Goal: Task Accomplishment & Management: Use online tool/utility

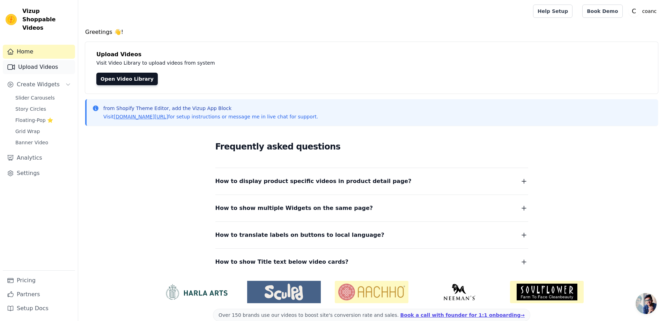
click at [41, 60] on link "Upload Videos" at bounding box center [39, 67] width 72 height 14
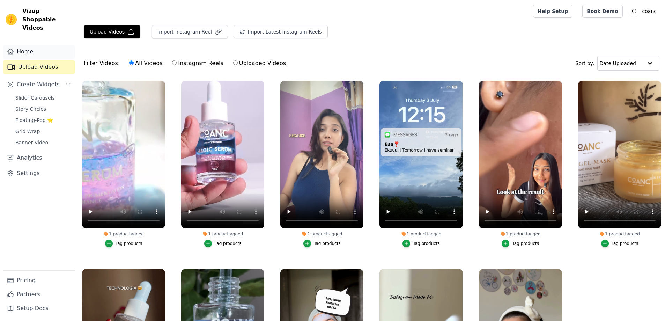
click at [39, 48] on link "Home" at bounding box center [39, 52] width 72 height 14
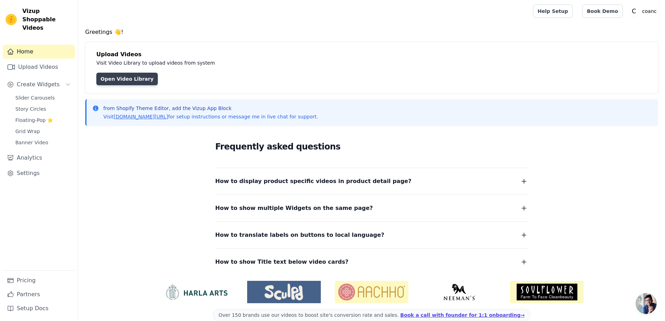
click at [125, 79] on link "Open Video Library" at bounding box center [126, 79] width 61 height 13
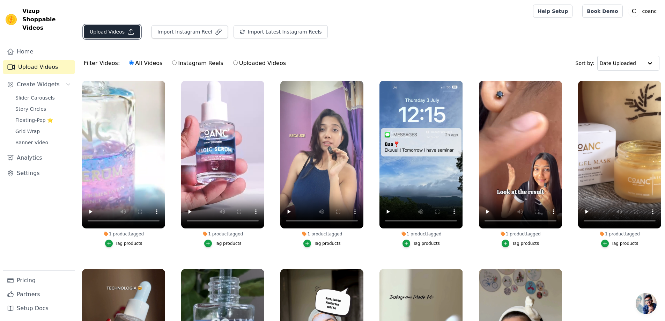
click at [94, 30] on button "Upload Videos" at bounding box center [112, 31] width 57 height 13
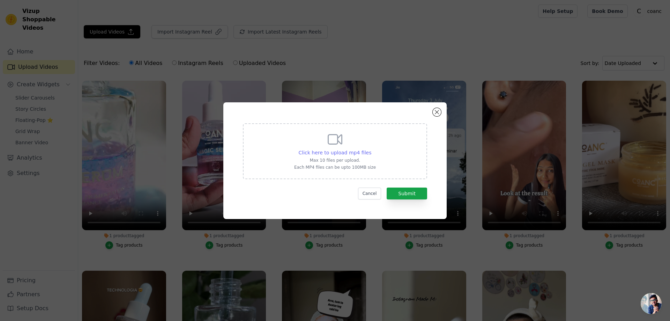
click at [362, 150] on span "Click here to upload mp4 files" at bounding box center [335, 153] width 73 height 6
click at [371, 149] on input "Click here to upload mp4 files Max 10 files per upload. Each MP4 files can be u…" at bounding box center [371, 149] width 0 height 0
type input "C:\fakepath\IMG_2274.MP4"
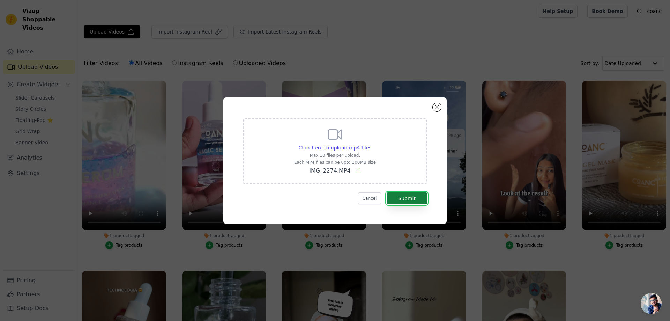
click at [398, 198] on button "Submit" at bounding box center [407, 198] width 41 height 12
click at [435, 108] on button "Close modal" at bounding box center [437, 107] width 8 height 8
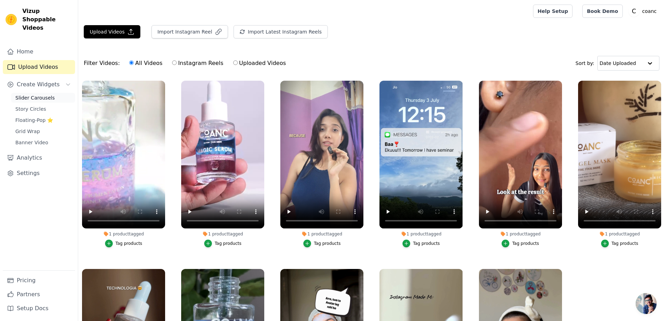
click at [43, 93] on link "Slider Carousels" at bounding box center [43, 98] width 64 height 10
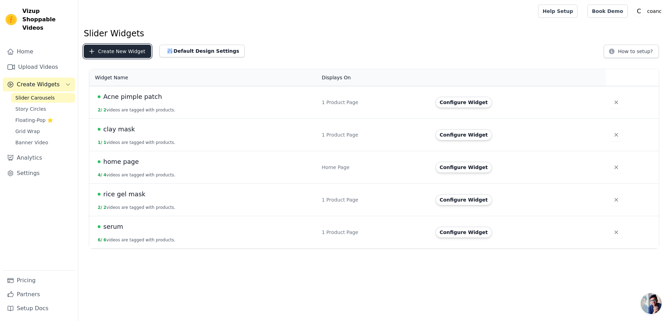
click at [124, 52] on button "Create New Widget" at bounding box center [117, 51] width 67 height 13
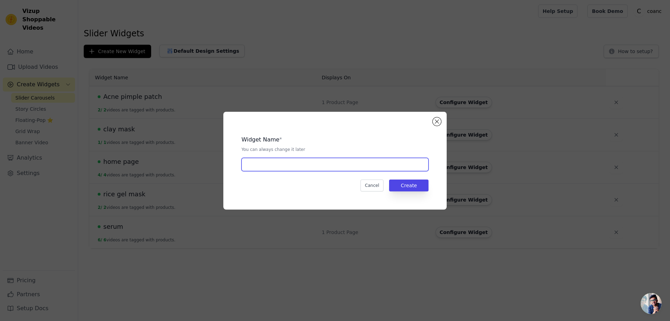
click at [272, 167] on input "text" at bounding box center [335, 164] width 187 height 13
type input "sunscreen"
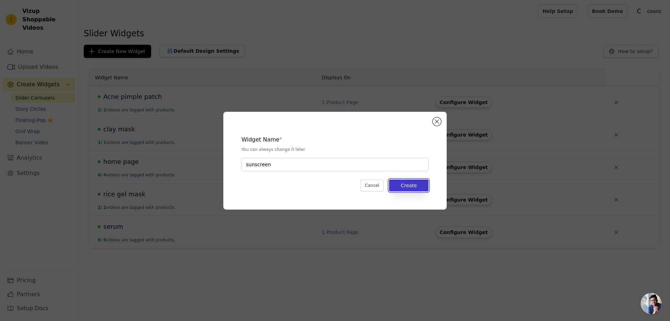
click at [423, 182] on button "Create" at bounding box center [408, 185] width 39 height 12
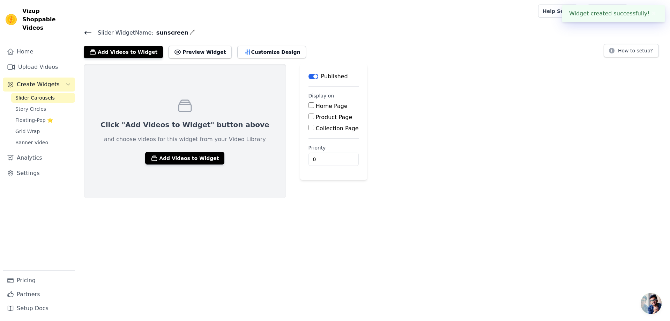
click at [309, 117] on input "Product Page" at bounding box center [312, 116] width 6 height 6
checkbox input "true"
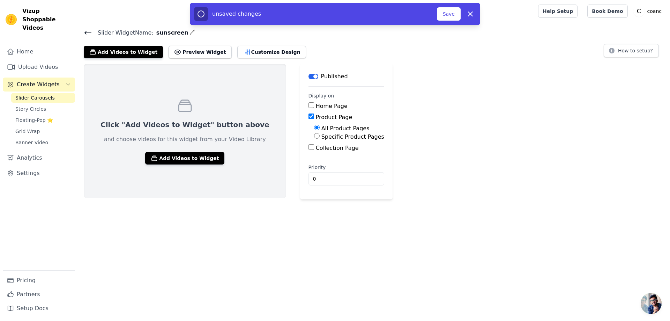
click at [314, 135] on input "Specific Product Pages" at bounding box center [317, 136] width 6 height 6
radio input "true"
click at [314, 157] on button "Select Products" at bounding box center [337, 153] width 47 height 12
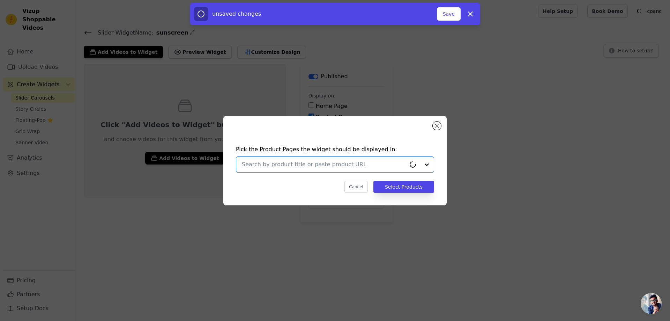
click at [296, 161] on input "text" at bounding box center [324, 164] width 164 height 8
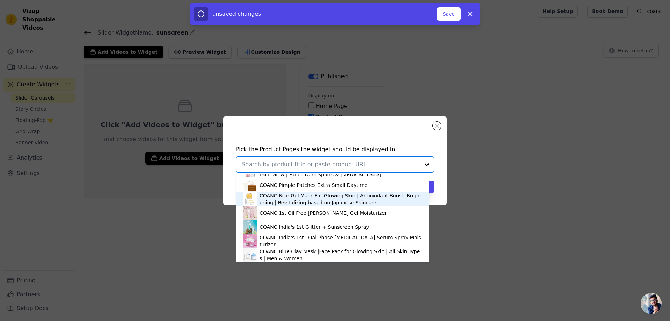
scroll to position [12, 0]
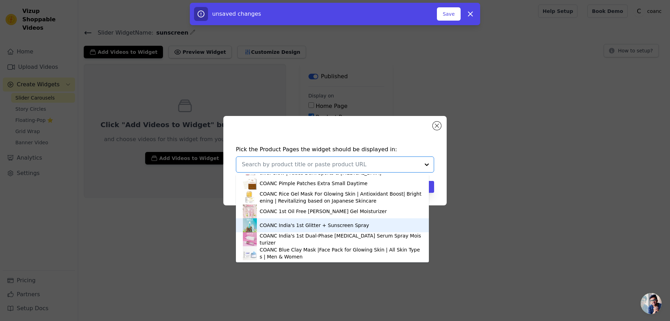
click at [295, 223] on div "COANC India's 1st Glitter + Sunscreen Spray" at bounding box center [315, 225] width 110 height 7
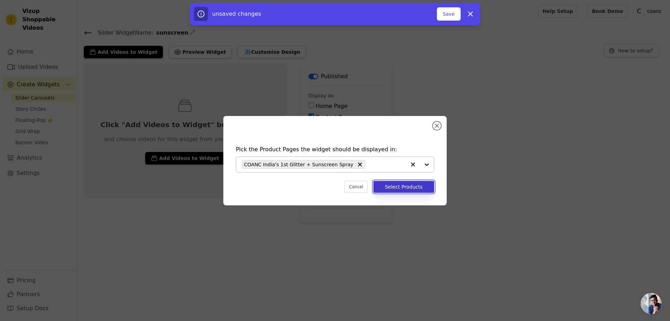
click at [398, 188] on button "Select Products" at bounding box center [404, 187] width 61 height 12
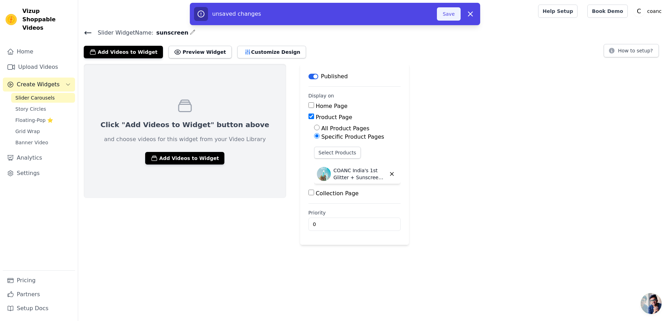
click at [445, 15] on button "Save" at bounding box center [449, 13] width 24 height 13
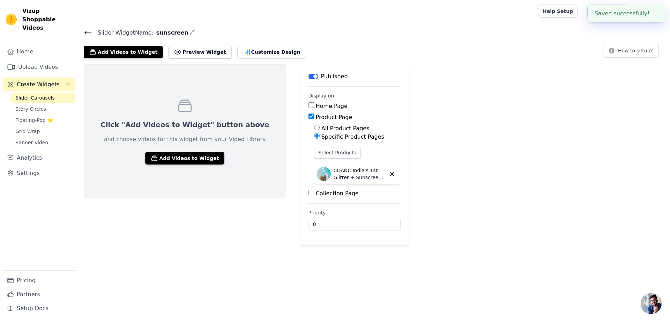
click at [453, 16] on div at bounding box center [307, 11] width 446 height 22
click at [23, 46] on link "Home" at bounding box center [39, 52] width 72 height 14
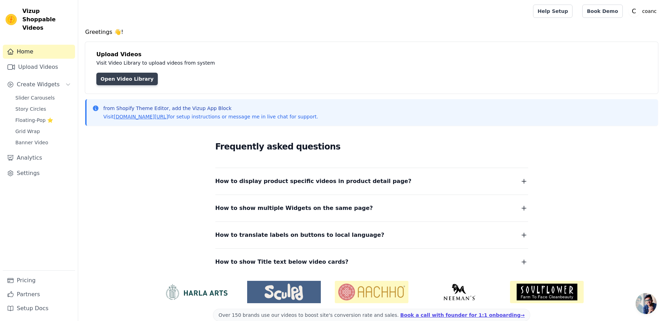
click at [111, 75] on link "Open Video Library" at bounding box center [126, 79] width 61 height 13
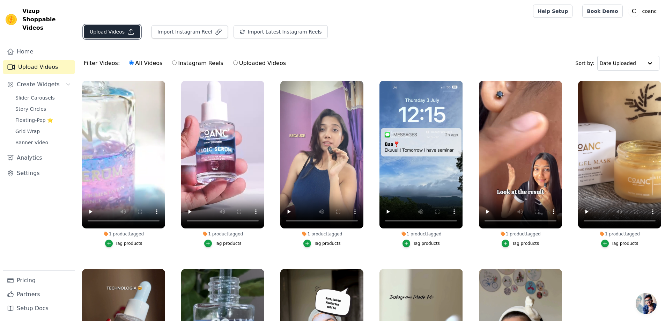
click at [124, 26] on button "Upload Videos" at bounding box center [112, 31] width 57 height 13
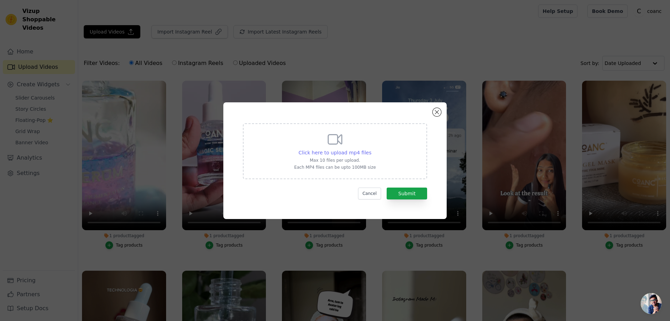
click at [337, 156] on div "Click here to upload mp4 files" at bounding box center [335, 152] width 73 height 7
click at [371, 149] on input "Click here to upload mp4 files Max 10 files per upload. Each MP4 files can be u…" at bounding box center [371, 149] width 0 height 0
type input "C:\fakepath\WhatsApp Video 2025-10-02 at 1.25.18 PM.mp4"
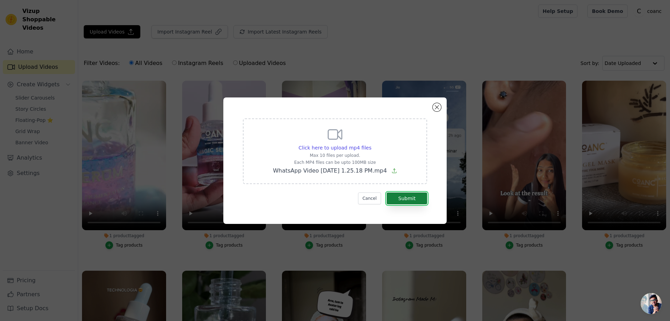
click at [410, 200] on button "Submit" at bounding box center [407, 198] width 41 height 12
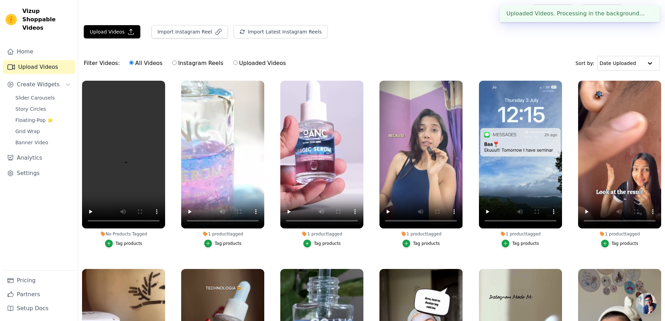
click at [130, 241] on div "Tag products" at bounding box center [129, 244] width 27 height 6
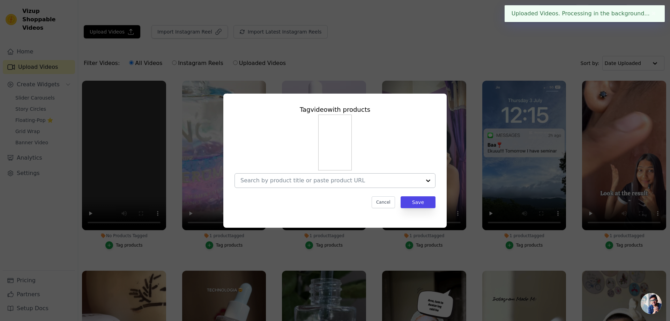
click at [320, 180] on input "No Products Tagged Tag video with products Cancel Save Tag products" at bounding box center [331, 180] width 181 height 7
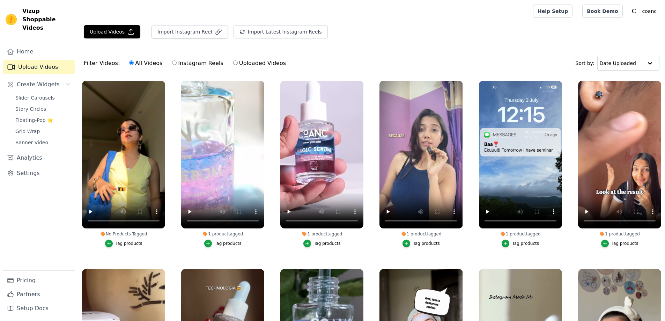
click at [117, 234] on div "No Products Tagged" at bounding box center [123, 234] width 83 height 6
click at [134, 241] on div "Tag products" at bounding box center [129, 244] width 27 height 6
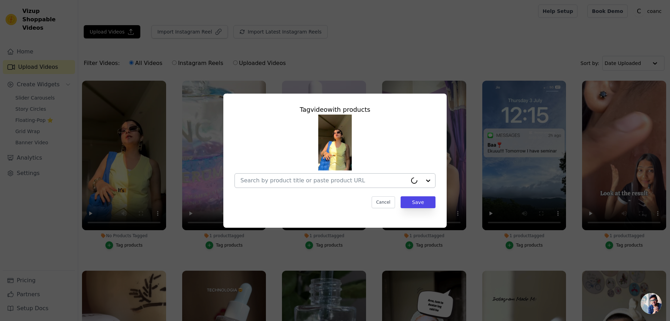
click at [373, 180] on input "No Products Tagged Tag video with products Cancel Save Tag products" at bounding box center [324, 180] width 167 height 7
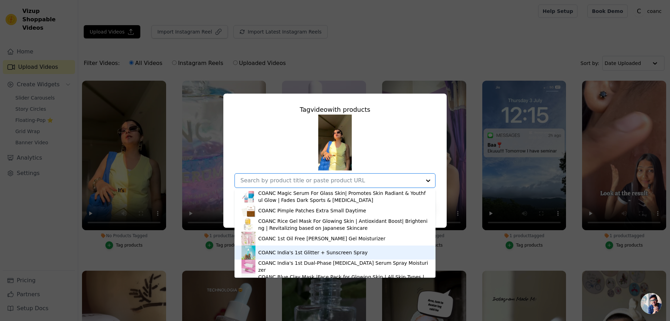
click at [293, 255] on div "COANC India's 1st Glitter + Sunscreen Spray" at bounding box center [313, 252] width 110 height 7
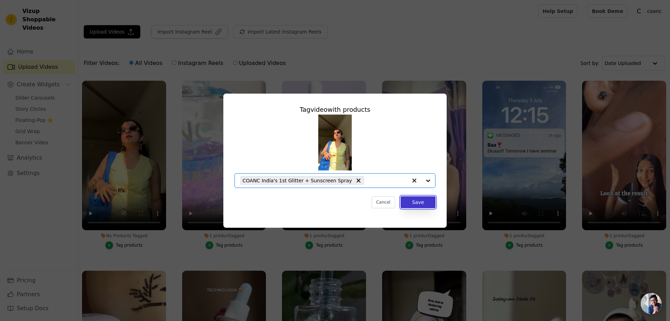
click at [418, 198] on button "Save" at bounding box center [418, 202] width 35 height 12
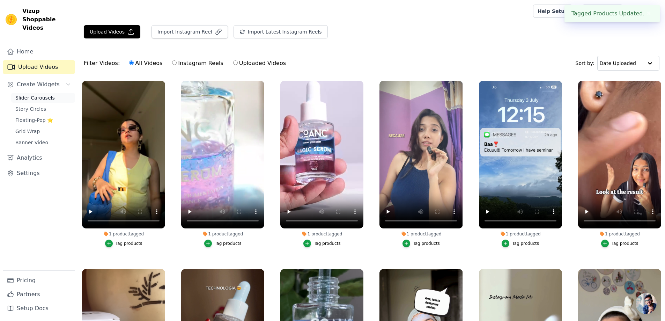
click at [39, 94] on span "Slider Carousels" at bounding box center [34, 97] width 39 height 7
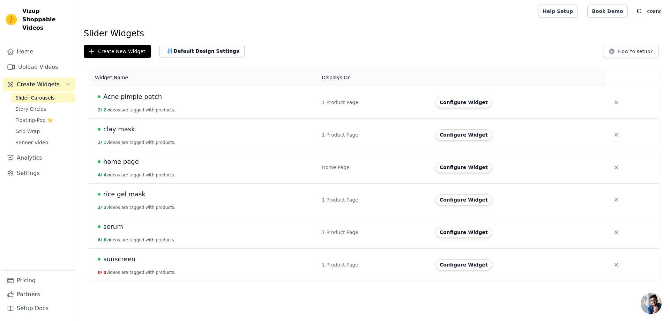
click at [140, 265] on td "sunscreen 0 / 0 videos are tagged with products." at bounding box center [203, 265] width 228 height 32
click at [119, 259] on span "sunscreen" at bounding box center [119, 259] width 32 height 10
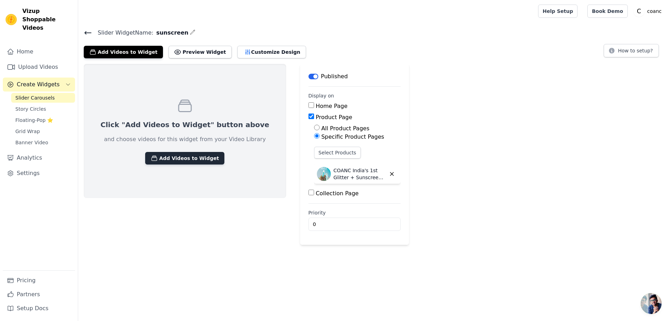
click at [170, 159] on button "Add Videos to Widget" at bounding box center [184, 158] width 79 height 13
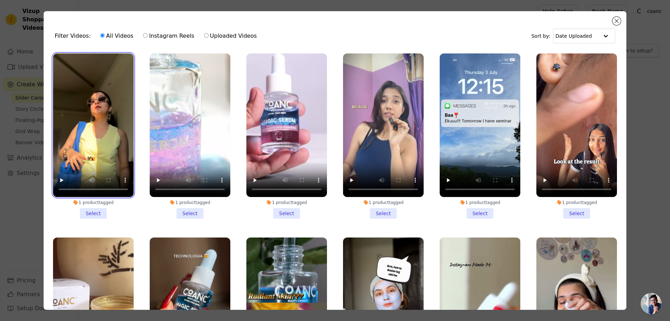
click at [105, 130] on video at bounding box center [93, 125] width 81 height 144
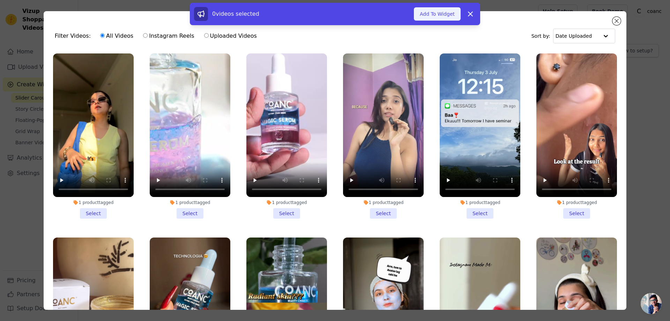
click at [438, 14] on button "Add To Widget" at bounding box center [437, 13] width 47 height 13
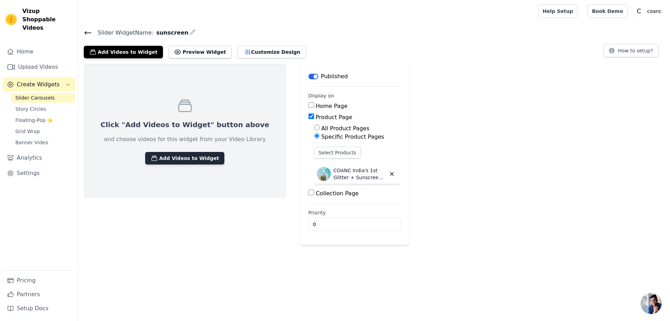
click at [192, 160] on button "Add Videos to Widget" at bounding box center [184, 158] width 79 height 13
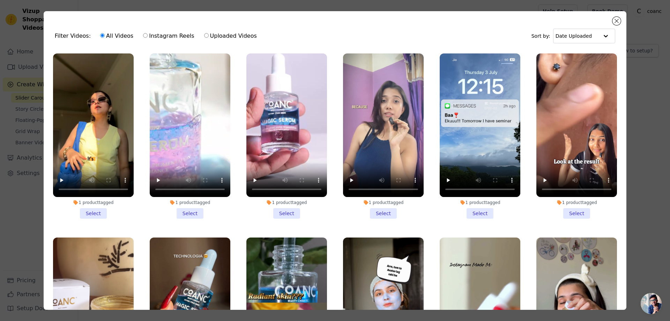
click at [95, 213] on li "1 product tagged Select" at bounding box center [93, 135] width 81 height 165
click at [0, 0] on input "1 product tagged Select" at bounding box center [0, 0] width 0 height 0
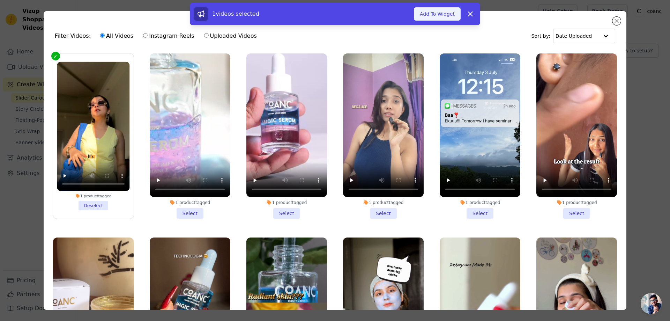
click at [433, 9] on button "Add To Widget" at bounding box center [437, 13] width 47 height 13
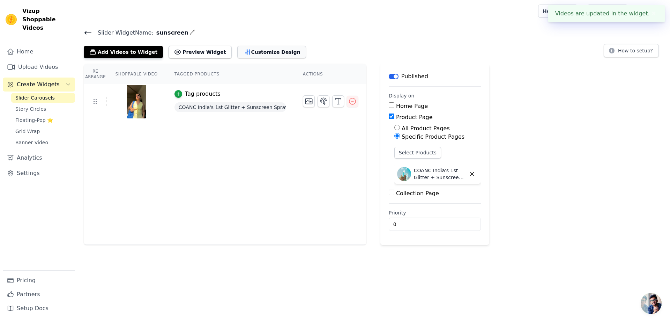
click at [237, 52] on button "Customize Design" at bounding box center [271, 52] width 69 height 13
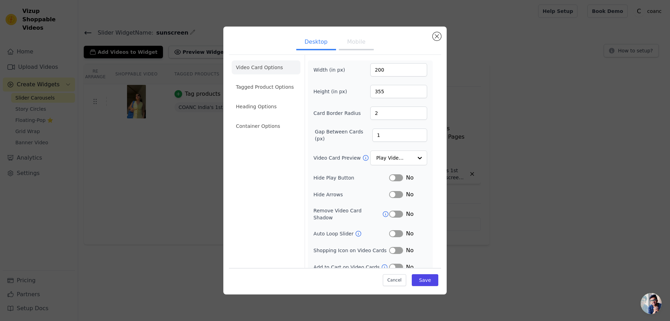
click at [389, 178] on button "Label" at bounding box center [396, 177] width 14 height 7
click at [392, 194] on button "Label" at bounding box center [396, 194] width 14 height 7
click at [427, 282] on button "Save" at bounding box center [425, 280] width 27 height 12
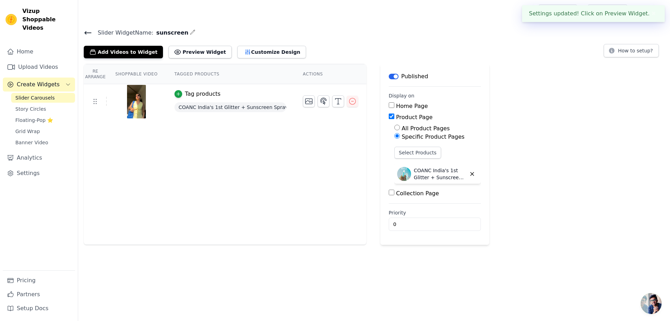
click at [35, 94] on span "Slider Carousels" at bounding box center [34, 97] width 39 height 7
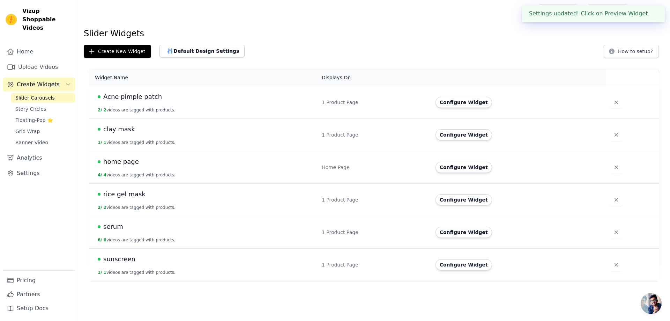
click at [158, 105] on td "Acne pimple patch 2 / 2 videos are tagged with products." at bounding box center [203, 102] width 228 height 32
click at [149, 96] on span "Acne pimple patch" at bounding box center [132, 97] width 59 height 10
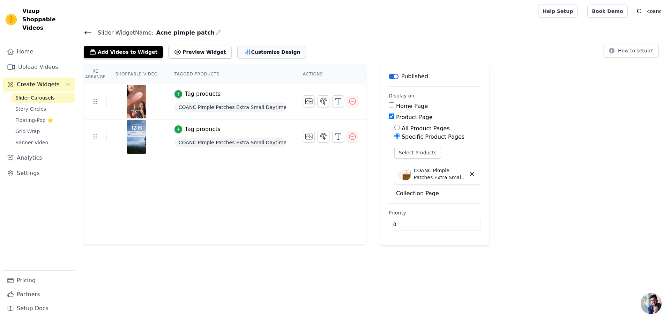
click at [259, 50] on button "Customize Design" at bounding box center [271, 52] width 69 height 13
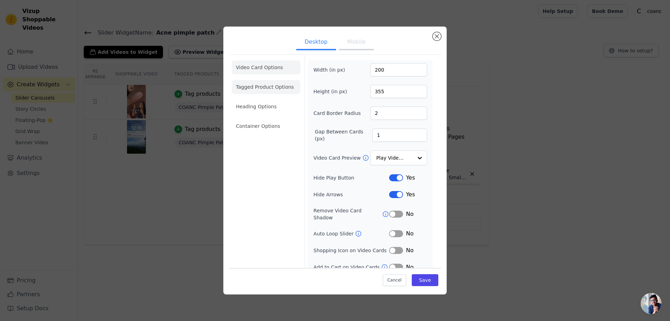
click at [254, 85] on li "Tagged Product Options" at bounding box center [266, 87] width 69 height 14
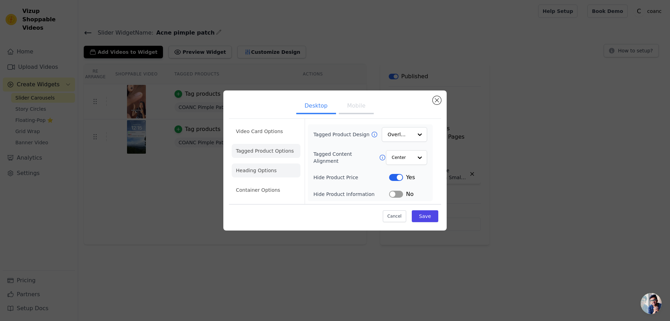
click at [259, 171] on li "Heading Options" at bounding box center [266, 170] width 69 height 14
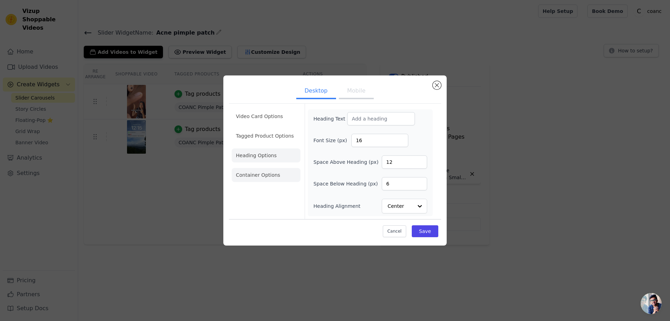
click at [262, 176] on li "Container Options" at bounding box center [266, 175] width 69 height 14
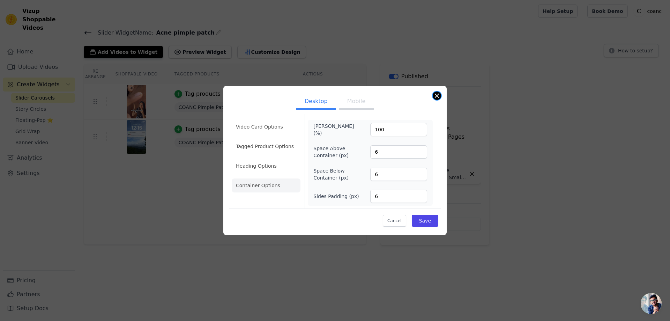
click at [440, 96] on button "Close modal" at bounding box center [437, 95] width 8 height 8
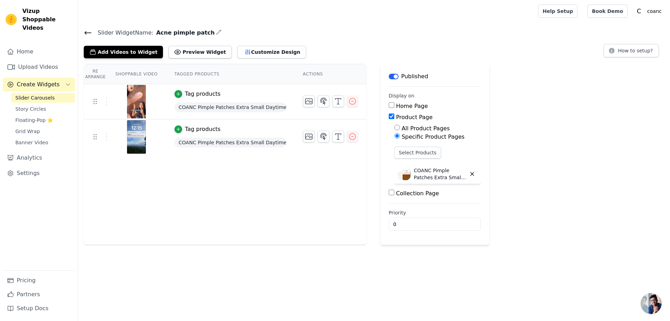
click at [86, 31] on icon at bounding box center [88, 33] width 8 height 8
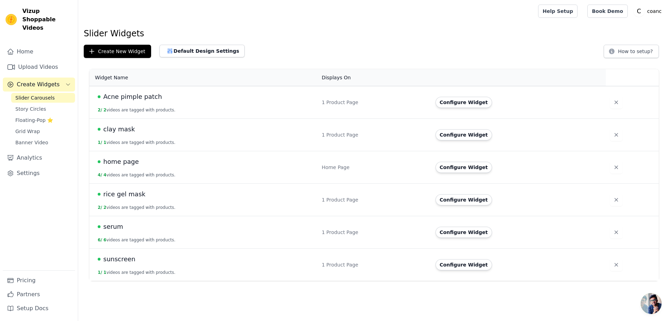
click at [123, 261] on span "sunscreen" at bounding box center [119, 259] width 32 height 10
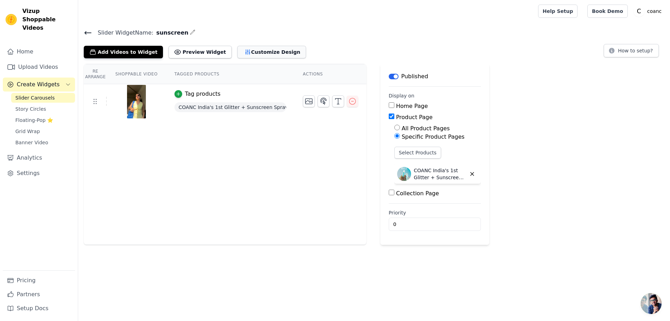
click at [239, 51] on button "Customize Design" at bounding box center [271, 52] width 69 height 13
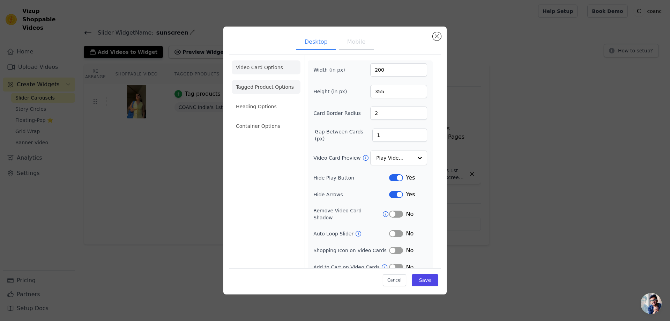
click at [256, 88] on li "Tagged Product Options" at bounding box center [266, 87] width 69 height 14
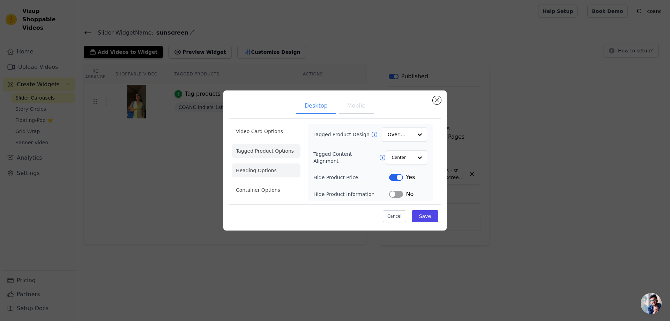
click at [258, 169] on li "Heading Options" at bounding box center [266, 170] width 69 height 14
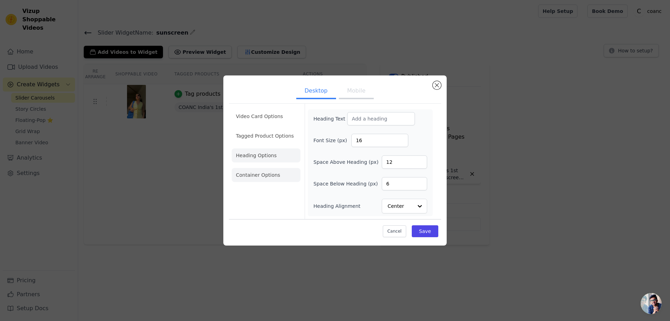
click at [261, 179] on li "Container Options" at bounding box center [266, 175] width 69 height 14
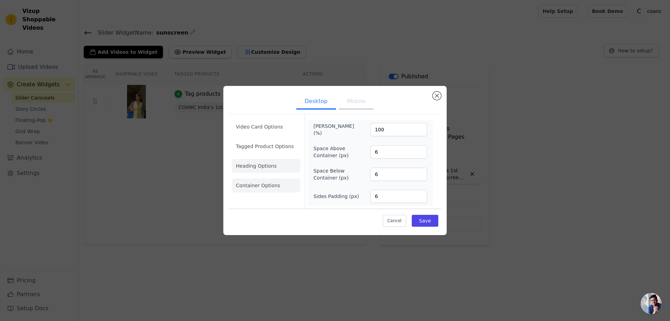
click at [262, 166] on li "Heading Options" at bounding box center [266, 166] width 69 height 14
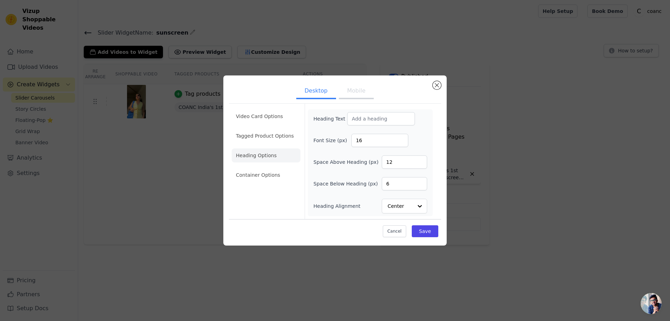
click at [262, 148] on li "Heading Options" at bounding box center [266, 155] width 69 height 14
click at [263, 139] on li "Tagged Product Options" at bounding box center [266, 136] width 69 height 14
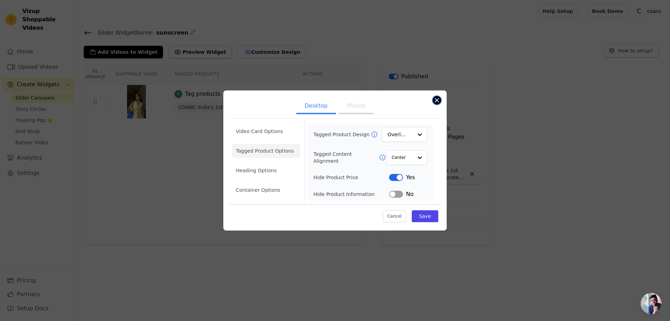
click at [436, 98] on button "Close modal" at bounding box center [437, 100] width 8 height 8
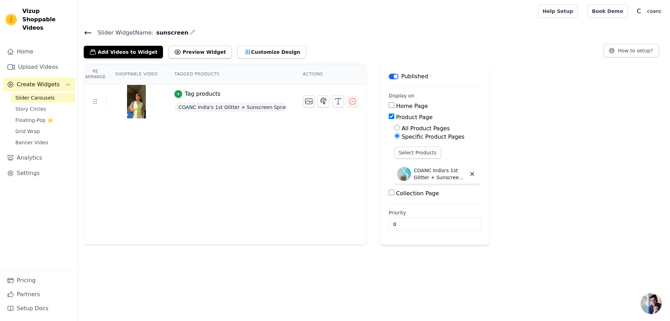
click at [37, 80] on span "Create Widgets" at bounding box center [38, 84] width 43 height 8
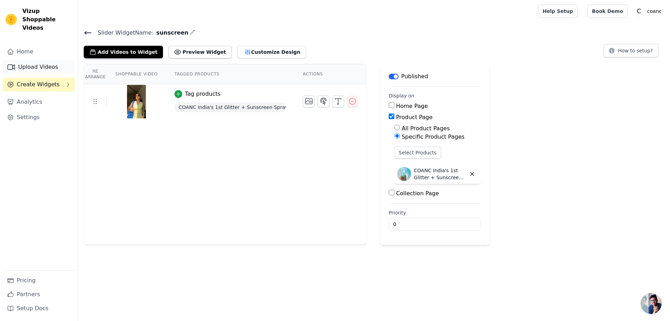
click at [35, 60] on link "Upload Videos" at bounding box center [39, 67] width 72 height 14
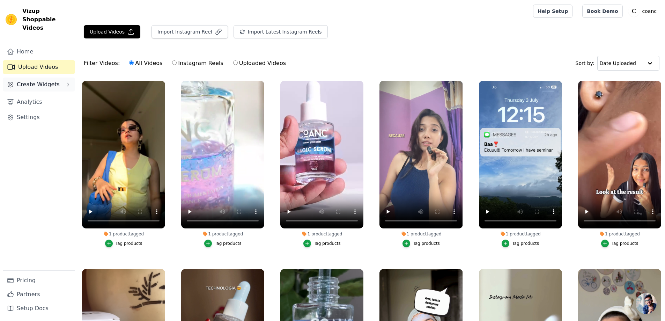
click at [38, 80] on span "Create Widgets" at bounding box center [38, 84] width 43 height 8
click at [39, 94] on link "Slider Carousels" at bounding box center [43, 98] width 64 height 10
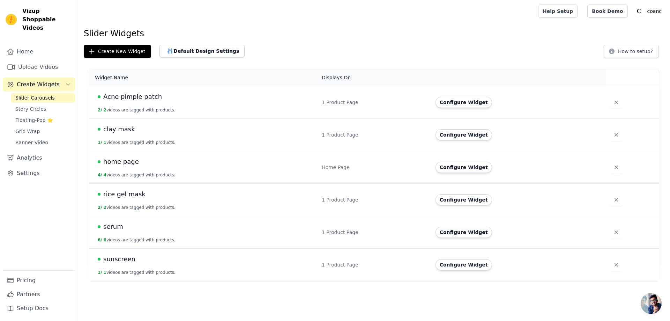
click at [124, 163] on span "home page" at bounding box center [121, 162] width 36 height 10
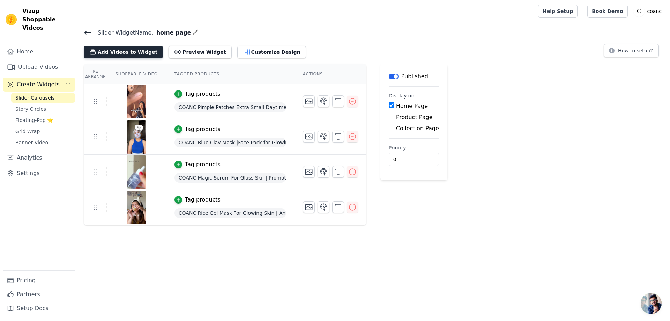
click at [126, 53] on button "Add Videos to Widget" at bounding box center [123, 52] width 79 height 13
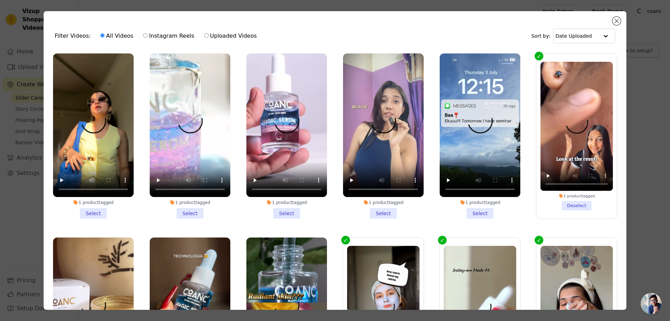
click at [94, 208] on li "1 product tagged Select" at bounding box center [93, 135] width 81 height 165
click at [0, 0] on input "1 product tagged Select" at bounding box center [0, 0] width 0 height 0
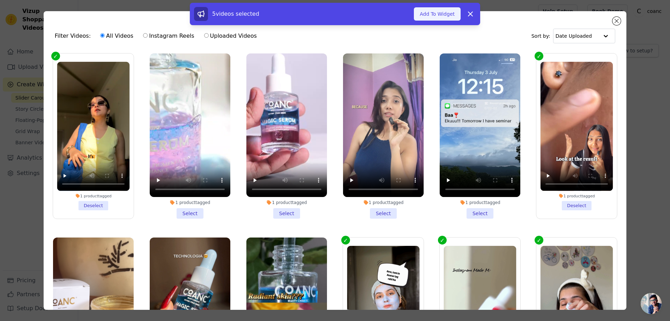
click at [431, 12] on button "Add To Widget" at bounding box center [437, 13] width 47 height 13
